Goal: Complete application form

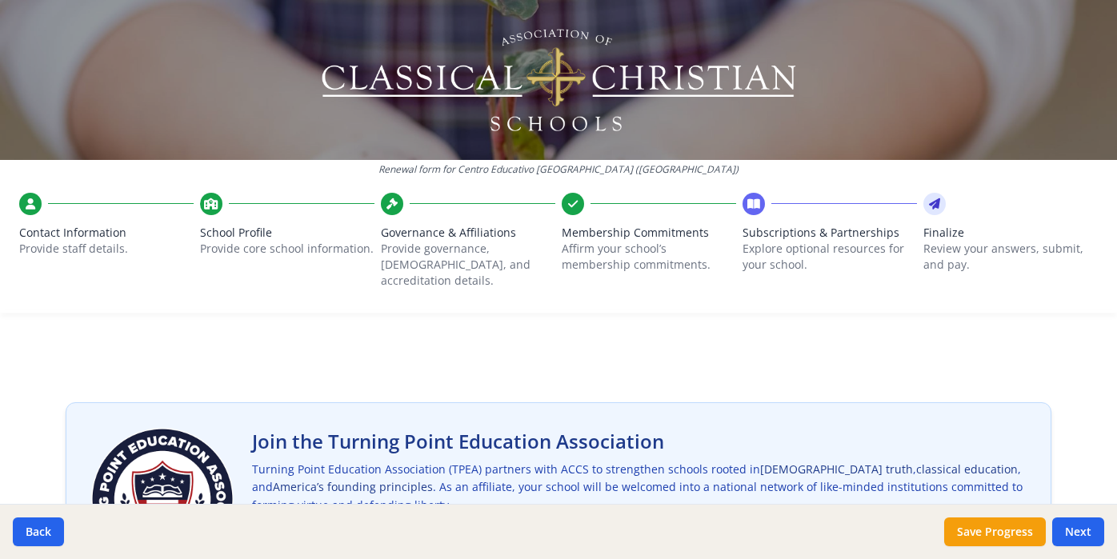
scroll to position [173, 0]
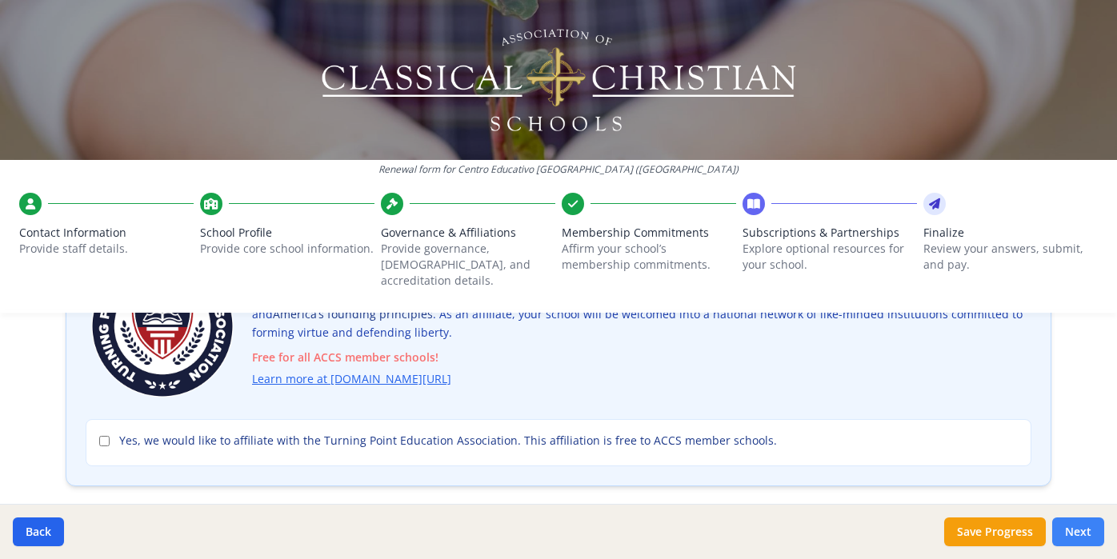
click at [1088, 527] on button "Next" at bounding box center [1078, 532] width 52 height 29
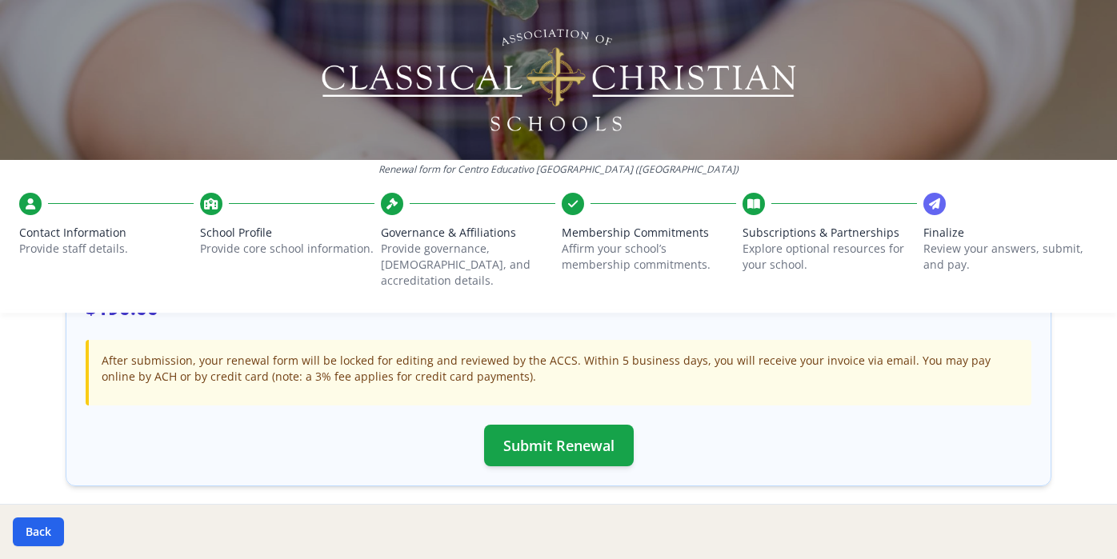
scroll to position [436, 0]
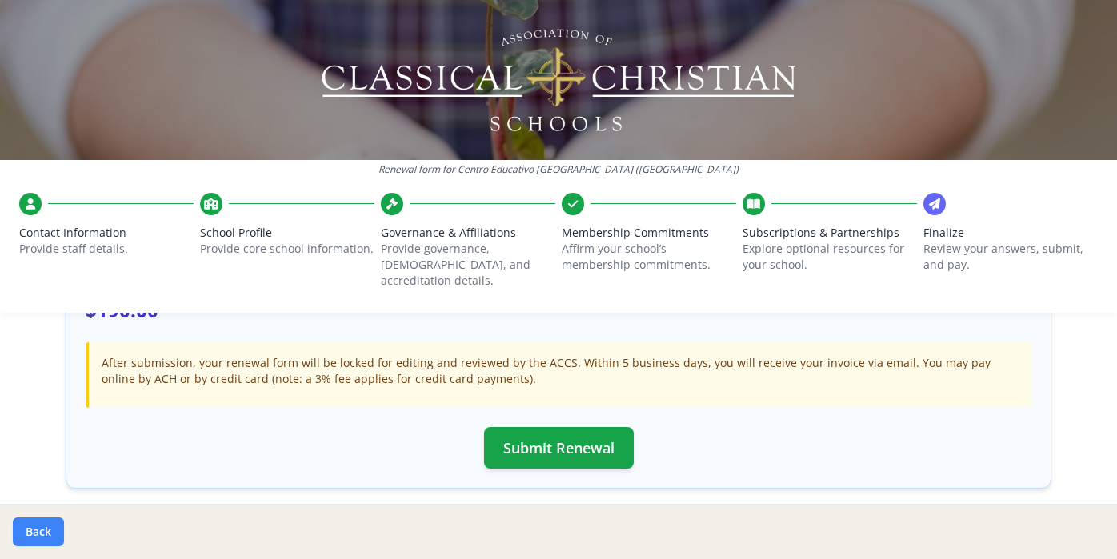
click at [26, 539] on button "Back" at bounding box center [38, 532] width 51 height 29
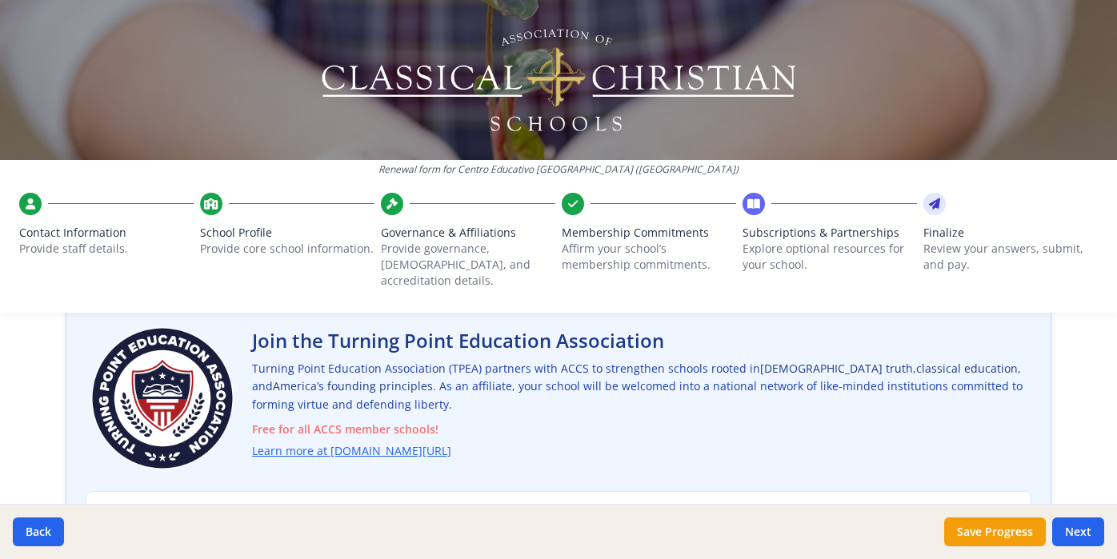
scroll to position [104, 0]
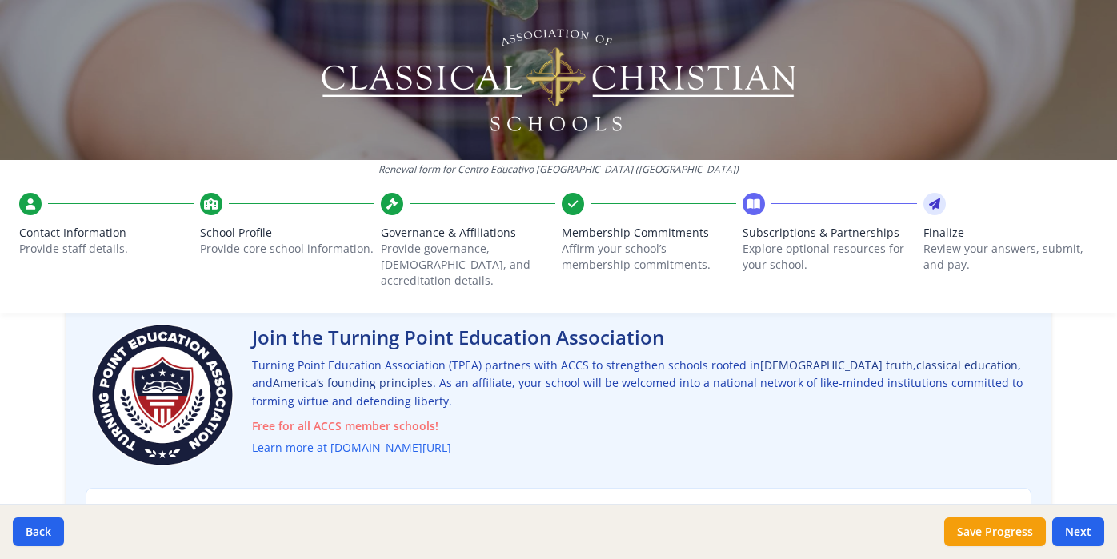
click at [106, 505] on input "Yes, we would like to affiliate with the Turning Point Education Association. T…" at bounding box center [104, 510] width 10 height 10
checkbox input "true"
click at [1082, 526] on button "Next" at bounding box center [1078, 532] width 52 height 29
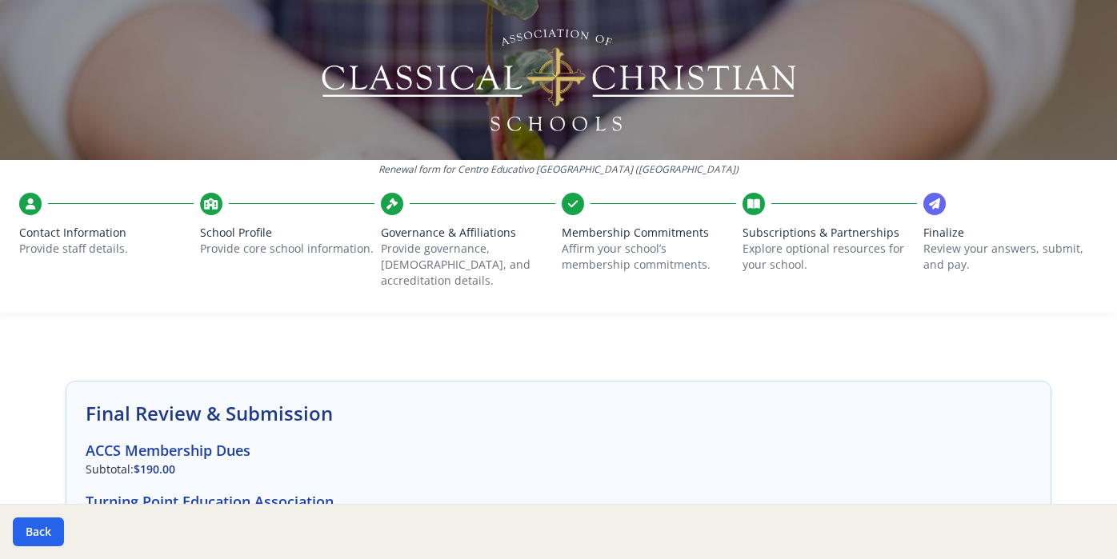
scroll to position [18, 0]
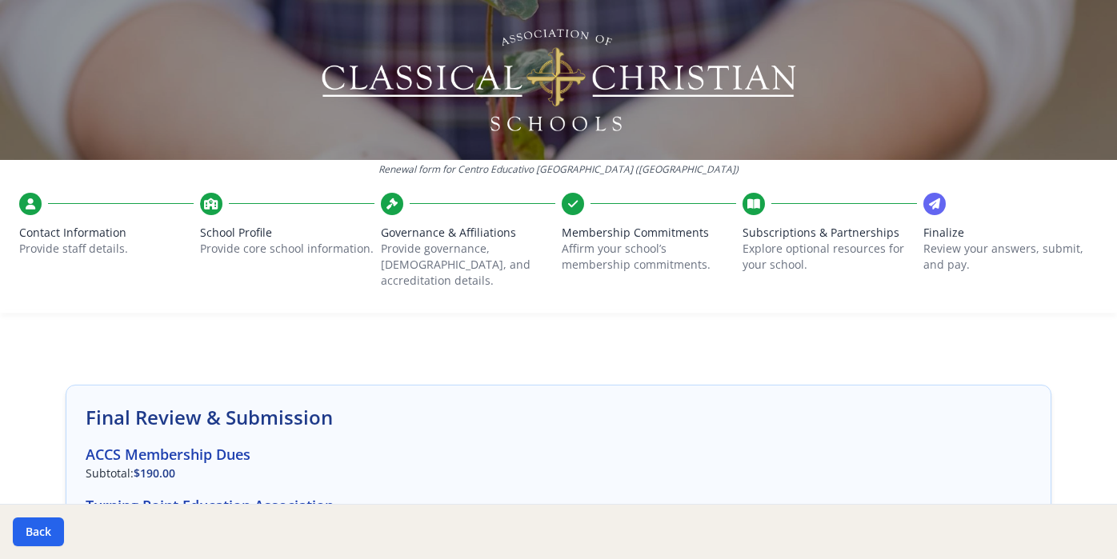
click at [770, 227] on span "Subscriptions & Partnerships" at bounding box center [830, 233] width 174 height 16
click at [752, 310] on div at bounding box center [558, 311] width 1117 height 3
click at [769, 239] on span "Subscriptions & Partnerships" at bounding box center [830, 233] width 174 height 16
click at [767, 225] on span "Subscriptions & Partnerships" at bounding box center [830, 233] width 174 height 16
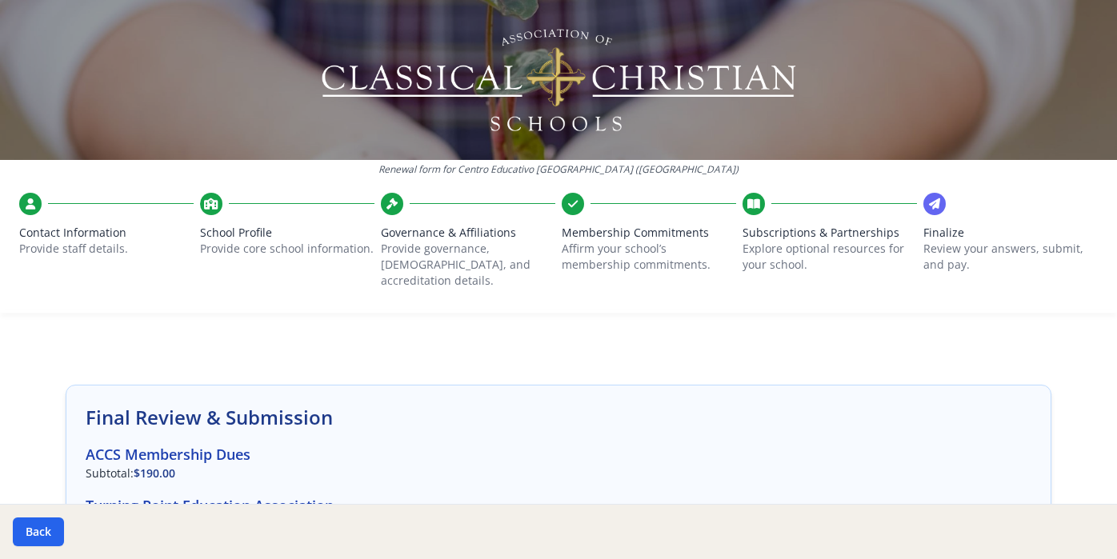
click at [767, 225] on span "Subscriptions & Partnerships" at bounding box center [830, 233] width 174 height 16
click at [935, 231] on span "Finalize" at bounding box center [1011, 233] width 174 height 16
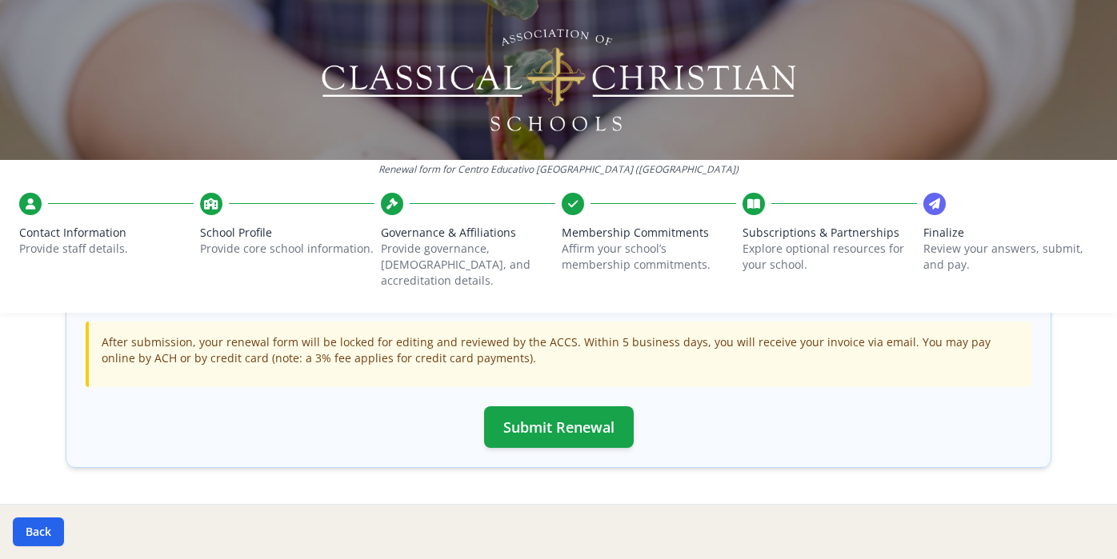
scroll to position [491, 0]
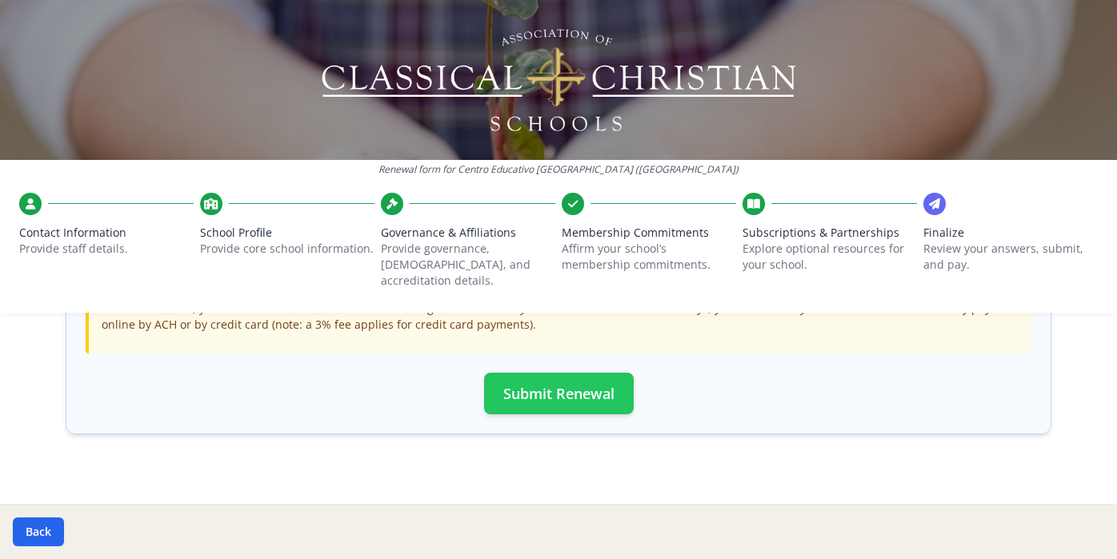
click at [566, 373] on button "Submit Renewal" at bounding box center [559, 394] width 150 height 42
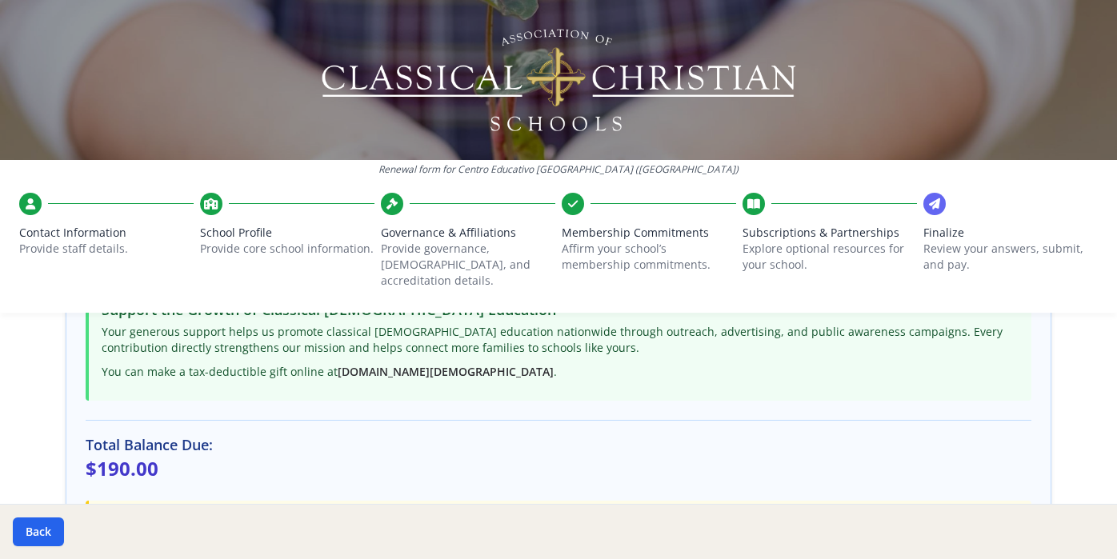
scroll to position [486, 0]
